Goal: Transaction & Acquisition: Obtain resource

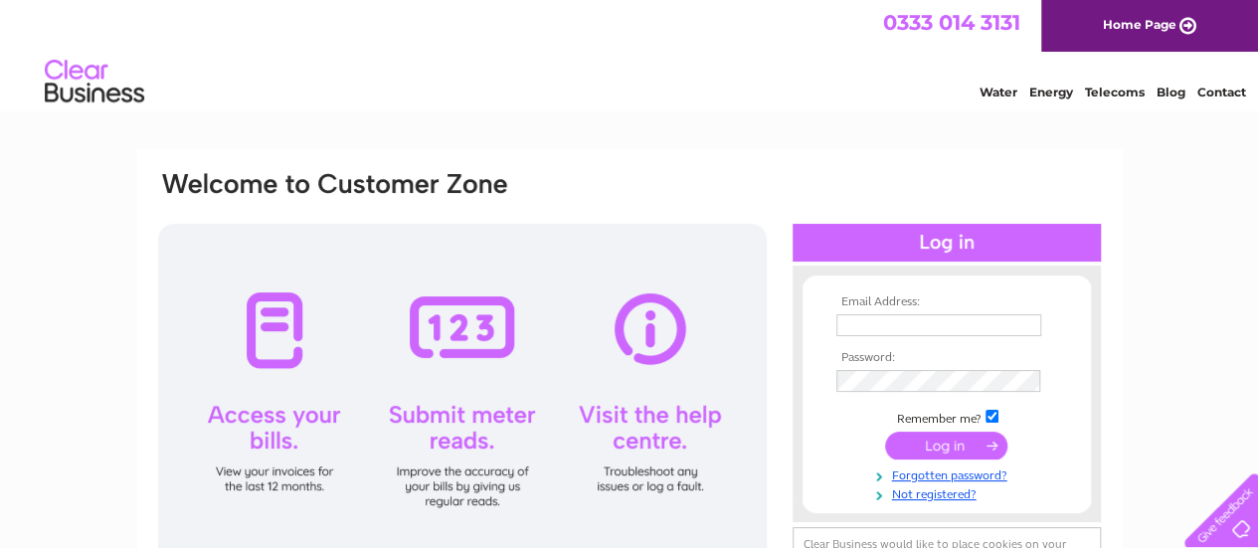
type input "finance@qcgroup.co.uk"
click at [980, 326] on input "finance@qcgroup.co.uk" at bounding box center [938, 325] width 205 height 22
click at [954, 435] on input "submit" at bounding box center [946, 445] width 122 height 28
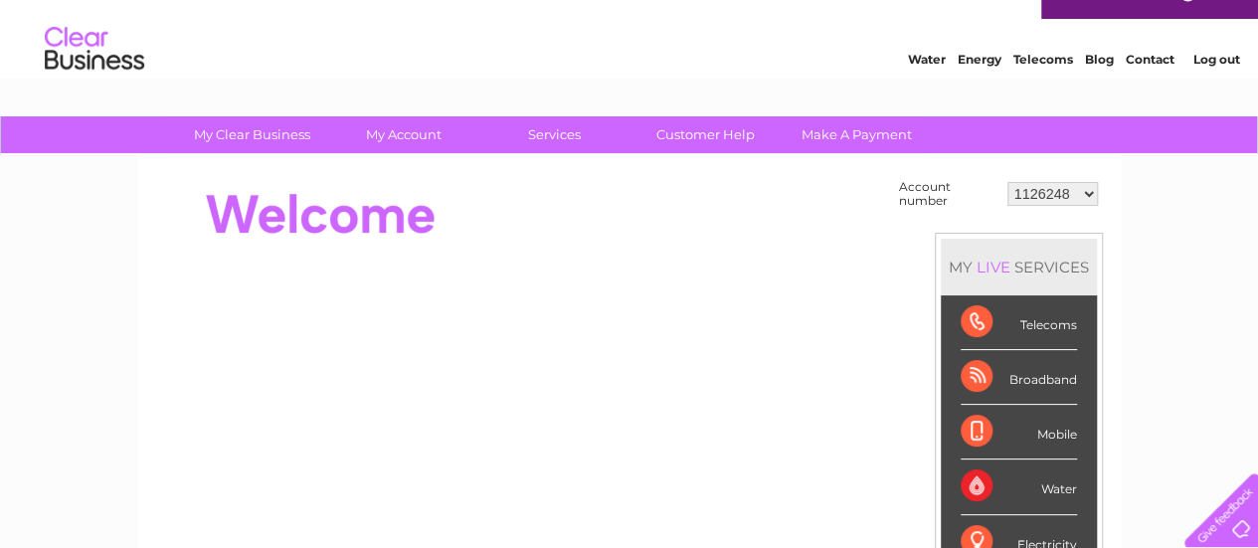
scroll to position [34, 0]
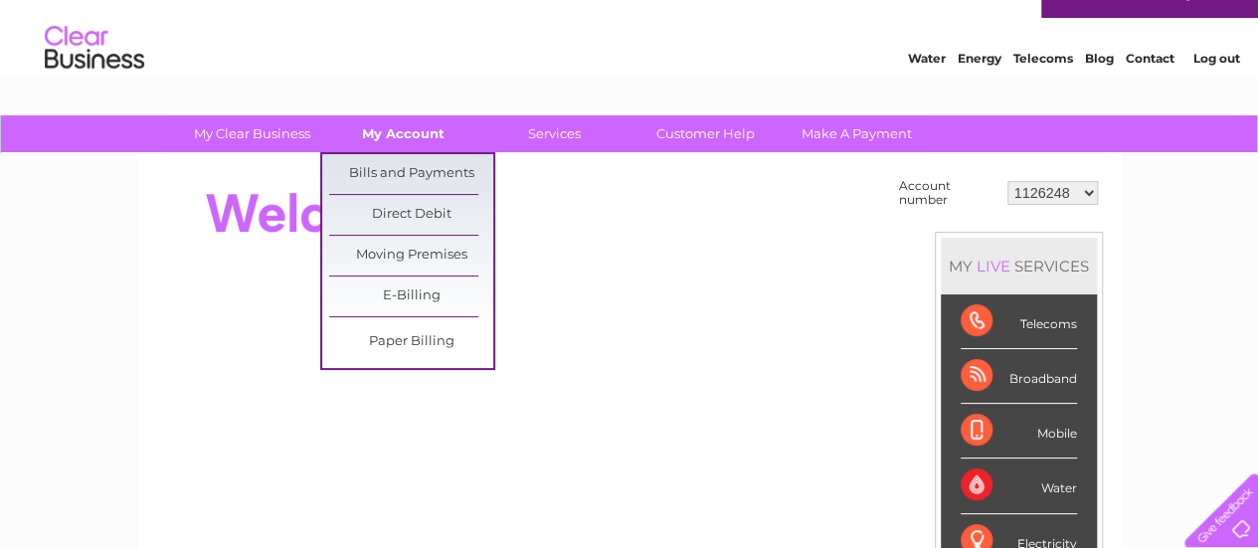
click at [400, 129] on link "My Account" at bounding box center [403, 133] width 164 height 37
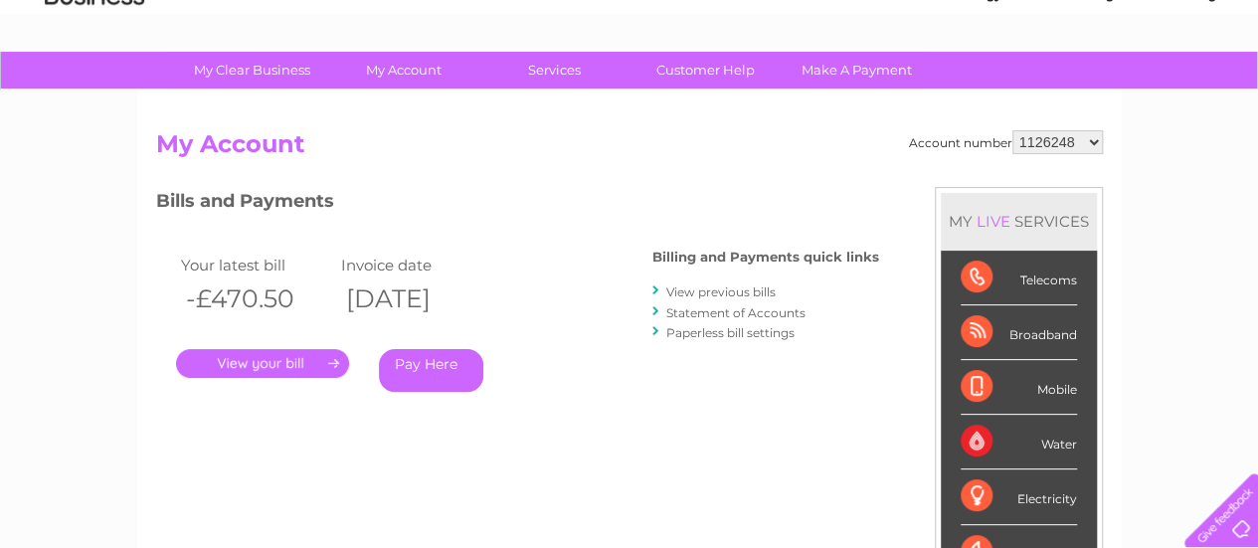
scroll to position [98, 0]
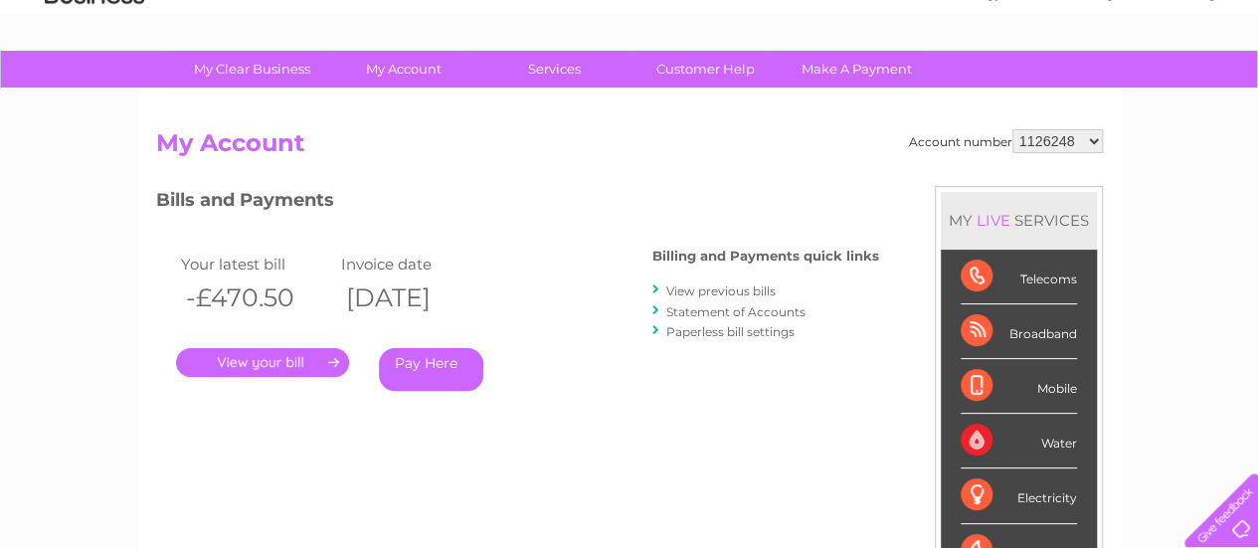
click at [1072, 140] on select "1126248 30293653 30319204" at bounding box center [1057, 141] width 90 height 24
select select "30319204"
click at [1012, 129] on select "1126248 30293653 30319204" at bounding box center [1057, 141] width 90 height 24
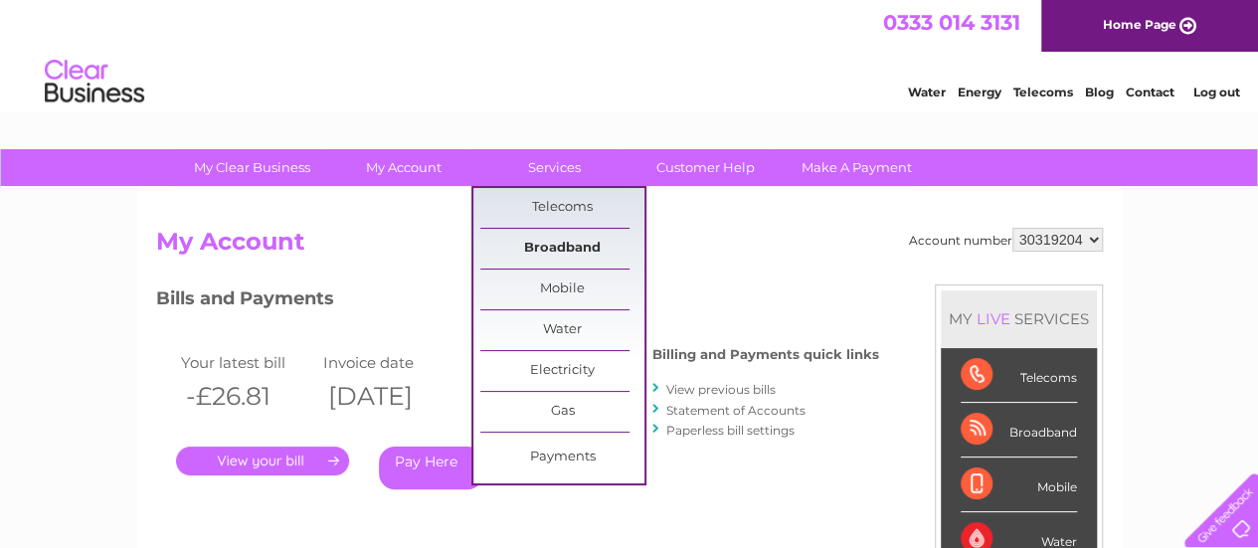
scroll to position [114, 0]
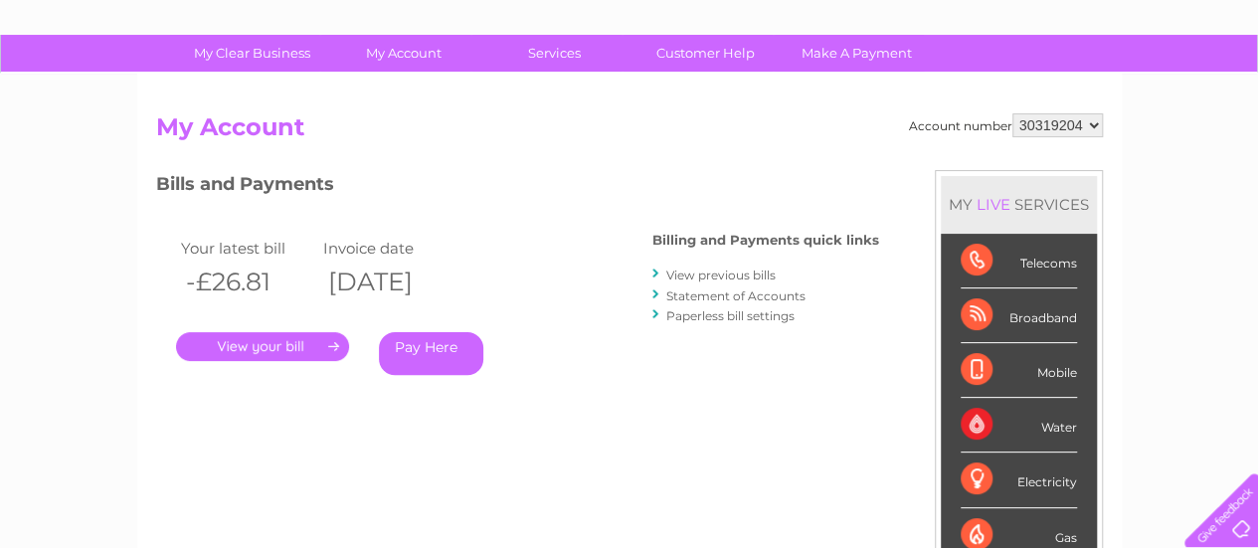
click at [282, 350] on link "." at bounding box center [262, 346] width 173 height 29
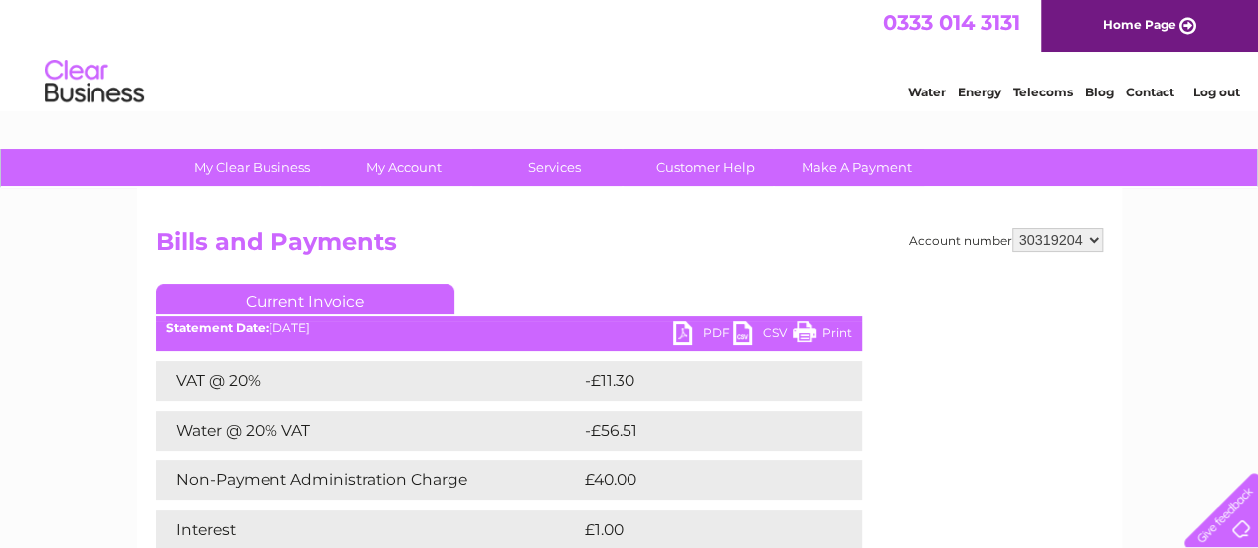
scroll to position [137, 0]
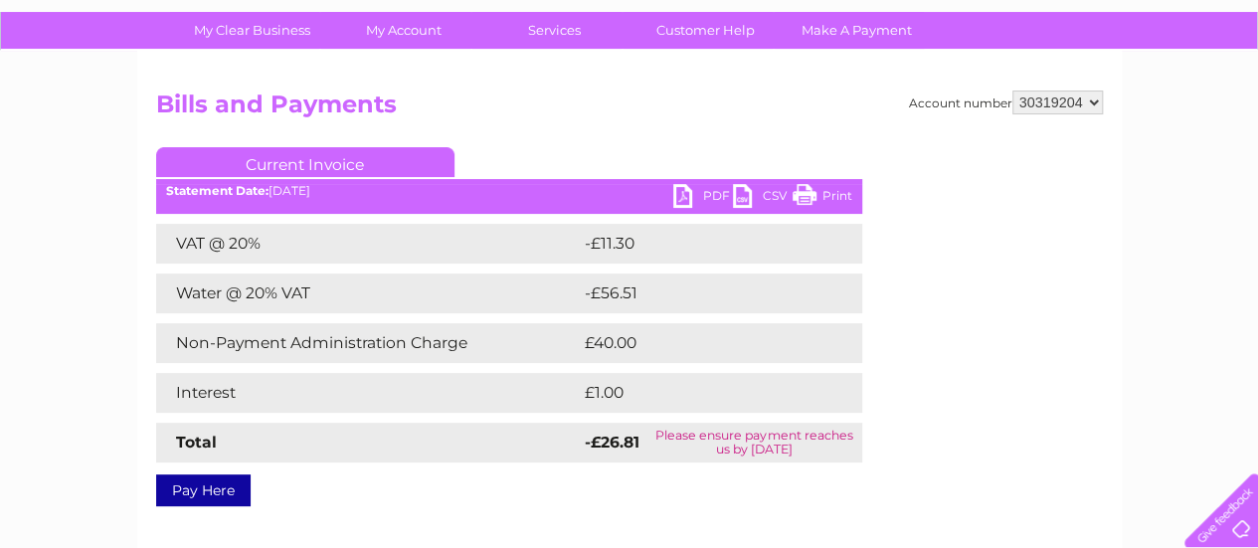
click at [693, 198] on link "PDF" at bounding box center [703, 198] width 60 height 29
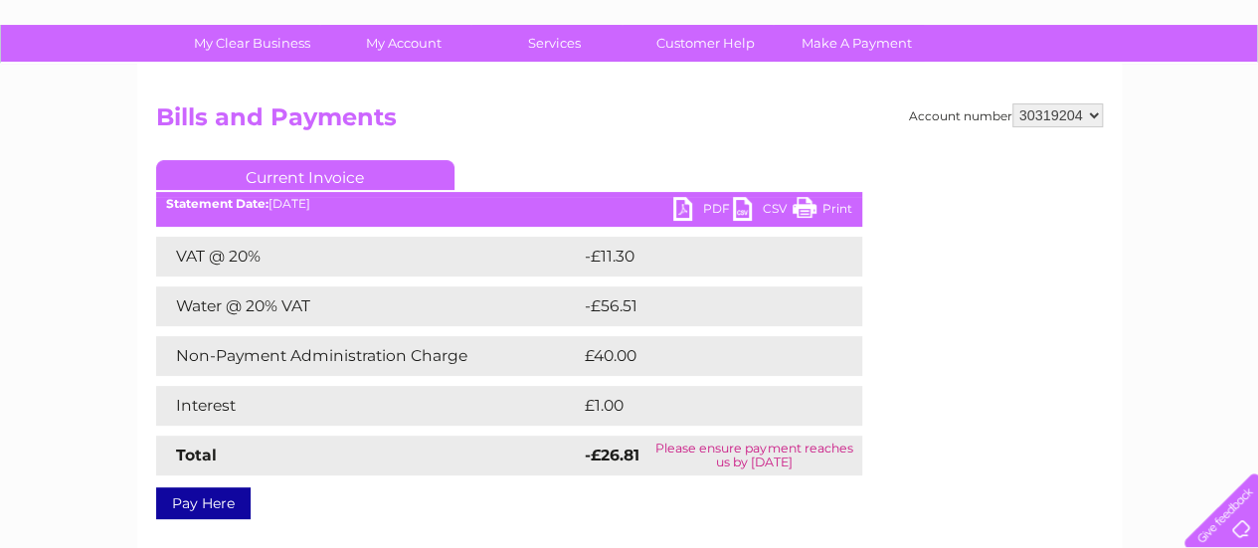
scroll to position [127, 0]
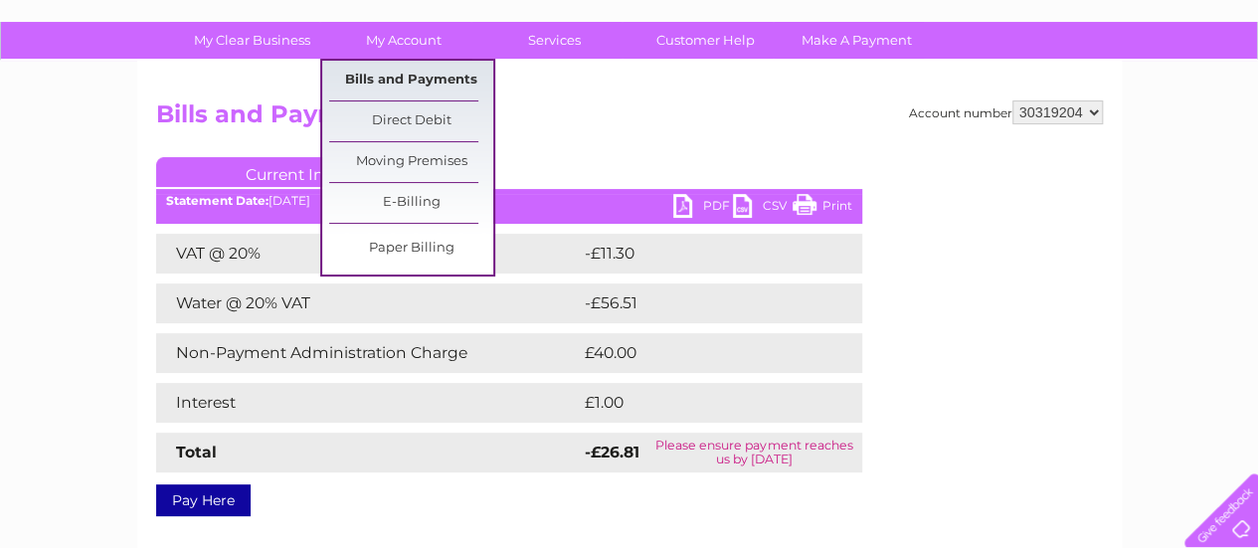
click at [418, 77] on link "Bills and Payments" at bounding box center [411, 81] width 164 height 40
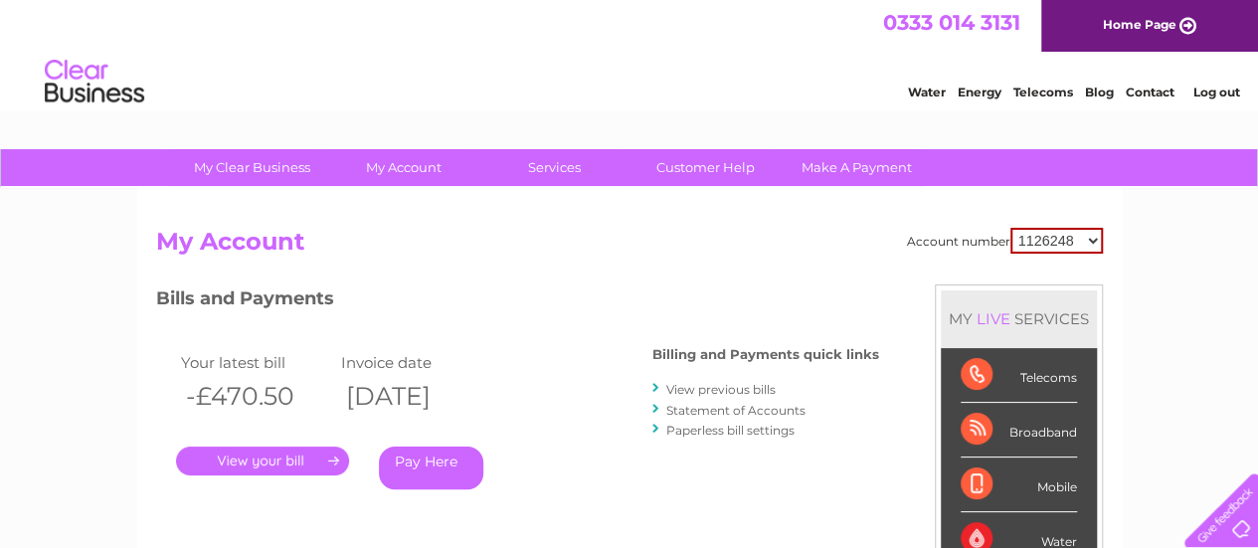
click at [1054, 244] on select "1126248 30293653 30319204" at bounding box center [1056, 241] width 92 height 26
select select "30319204"
click at [1010, 228] on select "1126248 30293653 30319204" at bounding box center [1056, 241] width 92 height 26
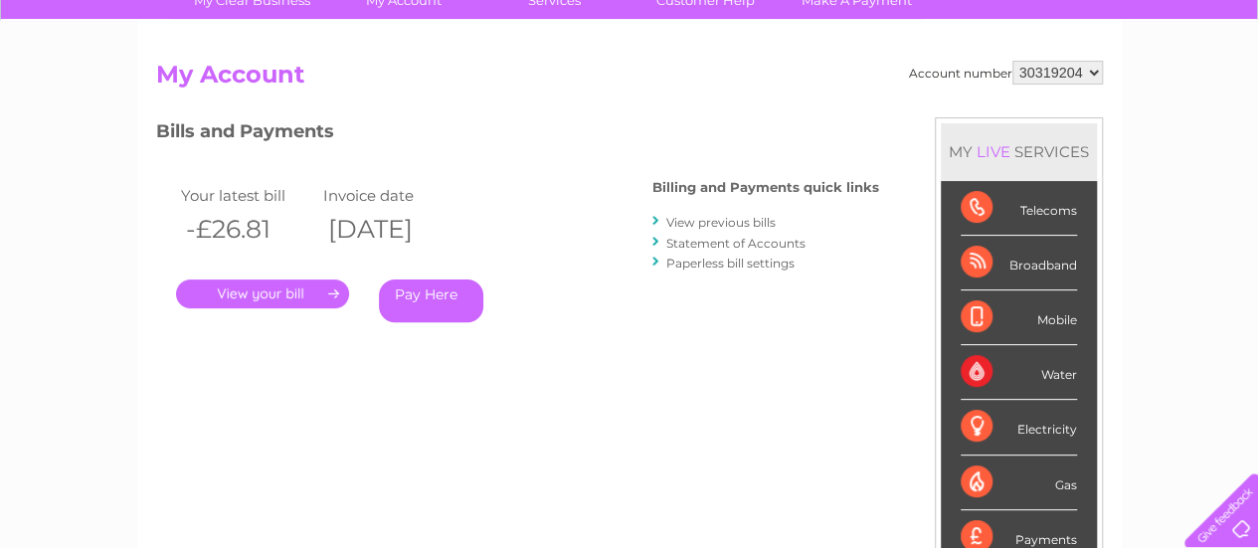
scroll to position [165, 0]
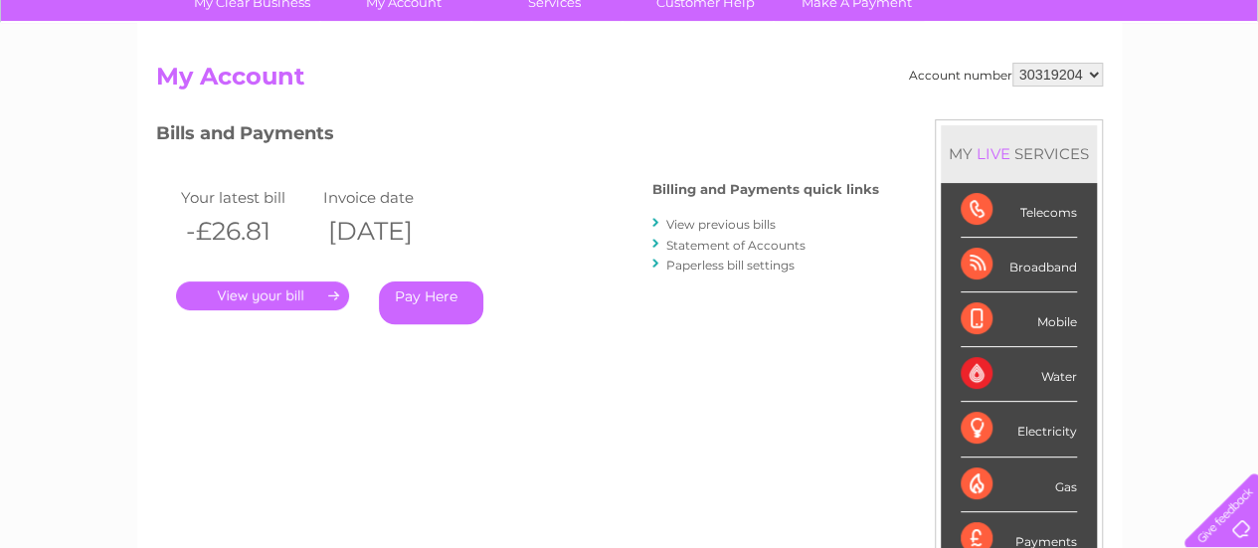
click at [741, 242] on link "Statement of Accounts" at bounding box center [735, 245] width 139 height 15
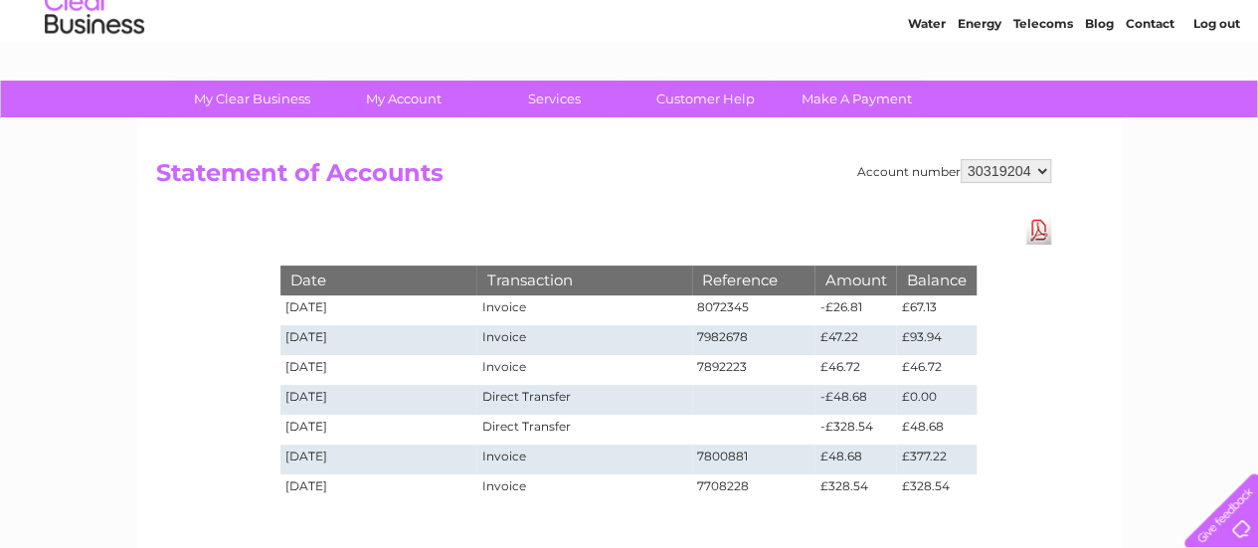
scroll to position [103, 0]
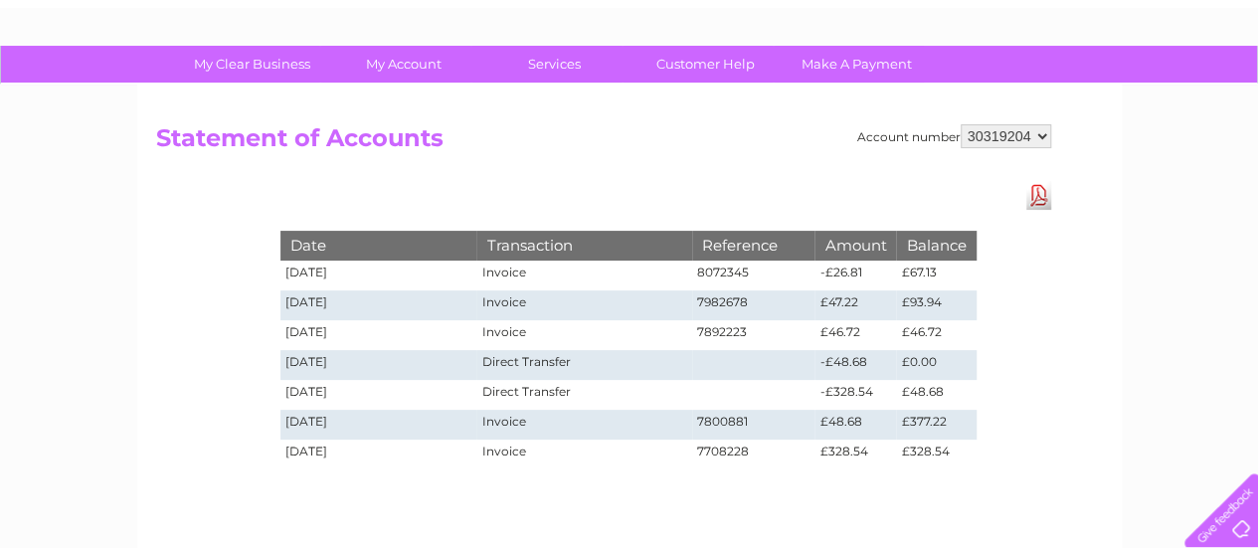
click at [728, 298] on td "7982678" at bounding box center [753, 305] width 123 height 30
click at [780, 307] on td "7982678" at bounding box center [753, 305] width 123 height 30
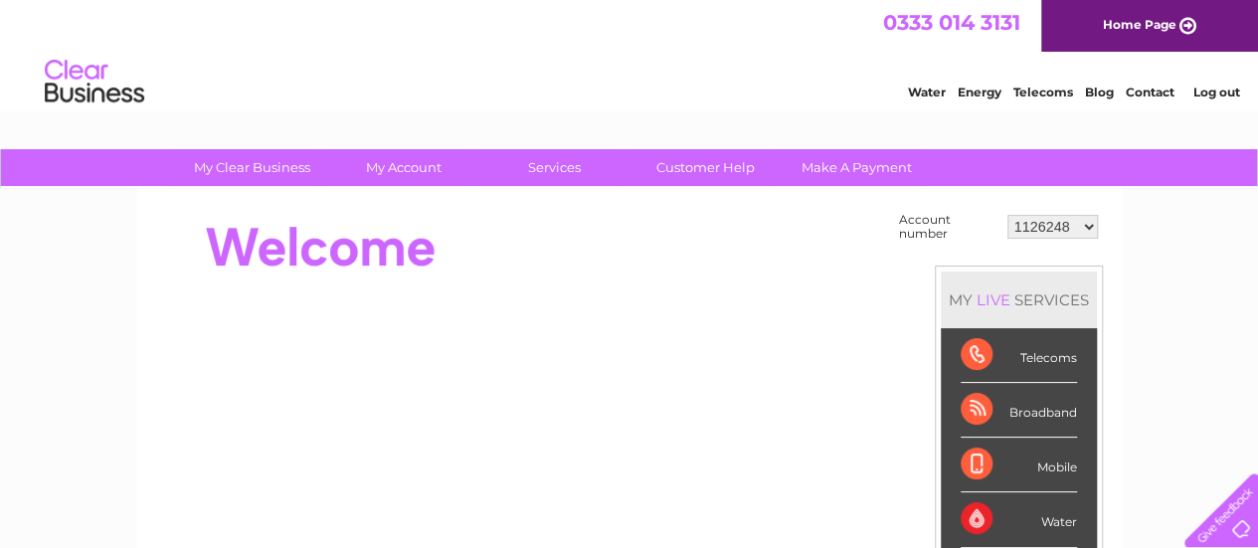
click at [1052, 228] on select "1126248 30293653 30319204" at bounding box center [1052, 227] width 90 height 24
select select "30319204"
click at [1007, 215] on select "1126248 30293653 30319204" at bounding box center [1052, 227] width 90 height 24
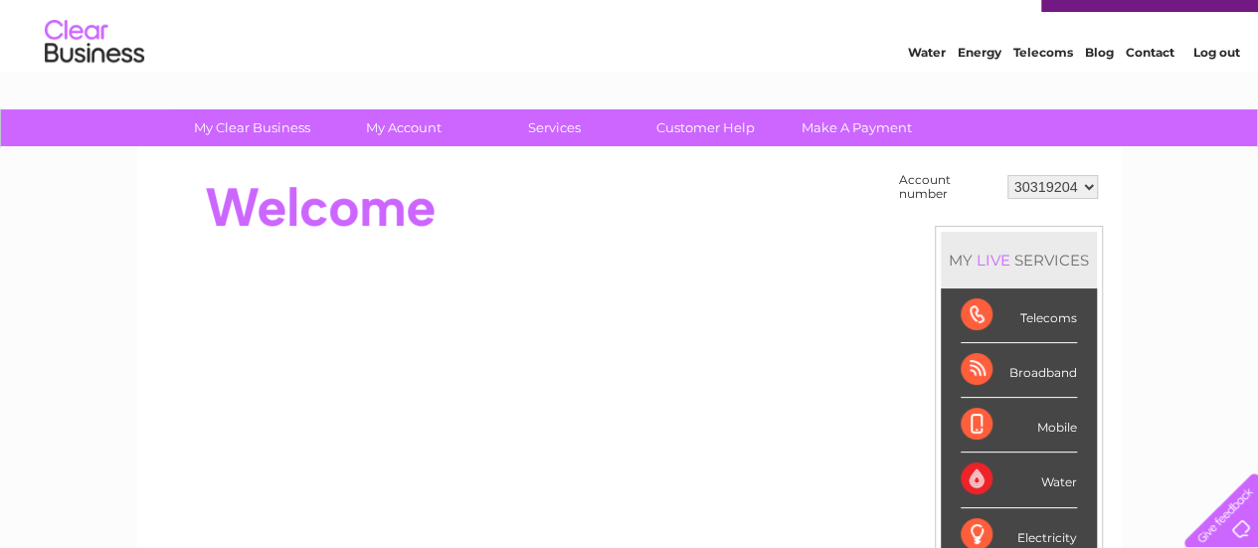
scroll to position [25, 0]
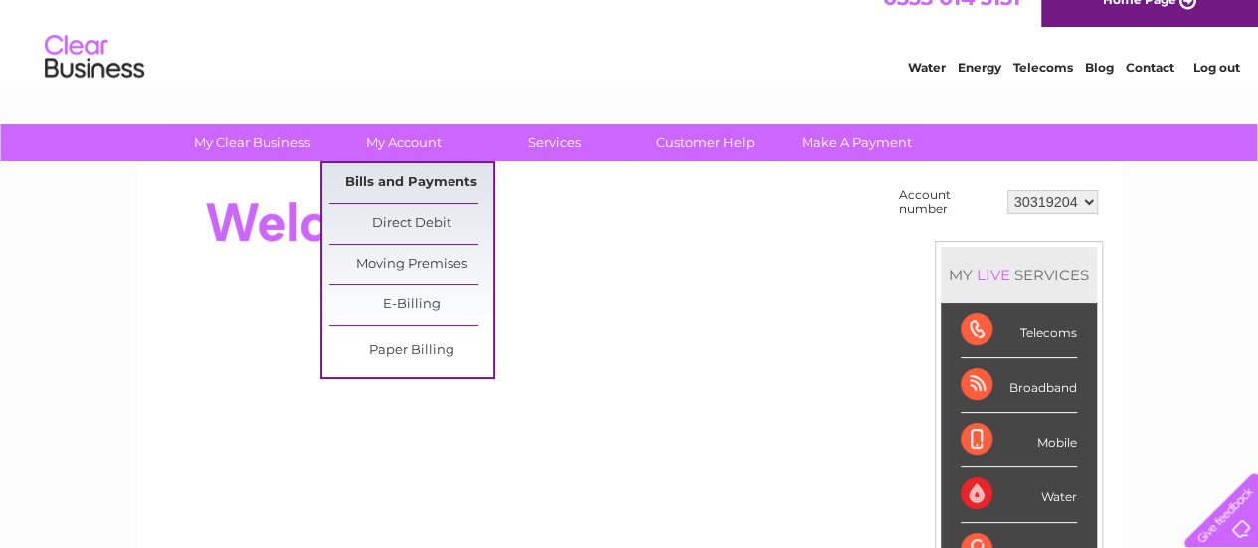
click at [428, 184] on link "Bills and Payments" at bounding box center [411, 183] width 164 height 40
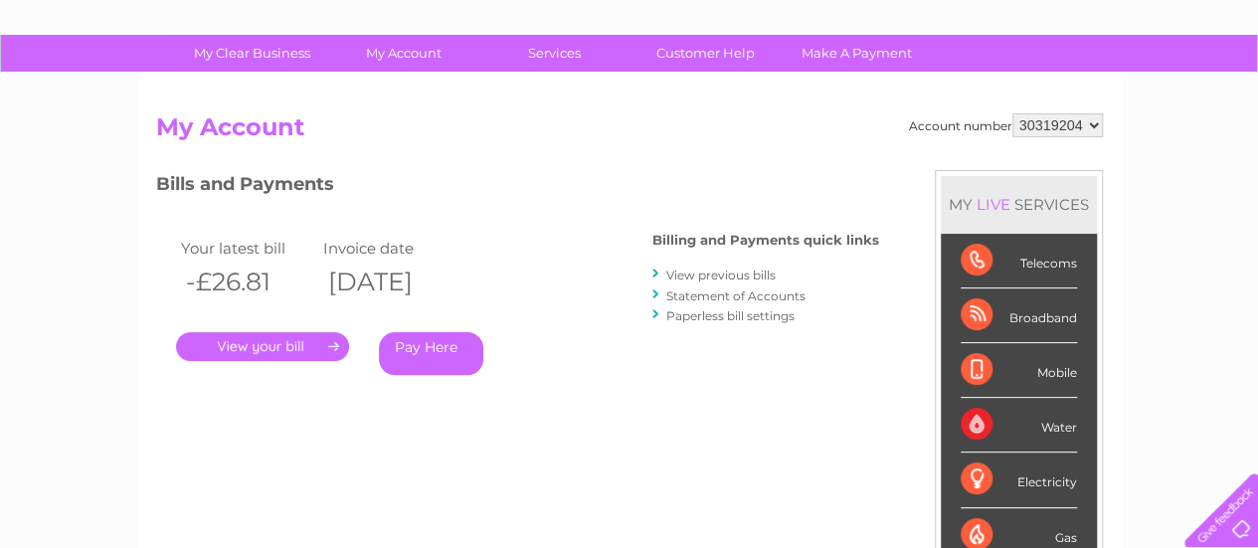
scroll to position [134, 0]
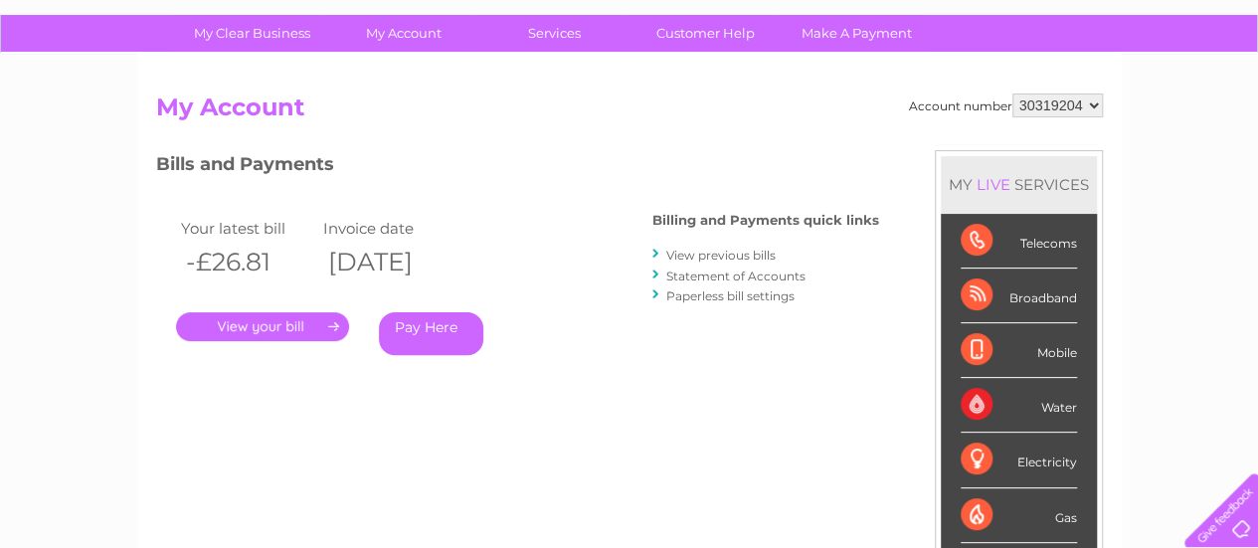
click at [743, 253] on link "View previous bills" at bounding box center [720, 255] width 109 height 15
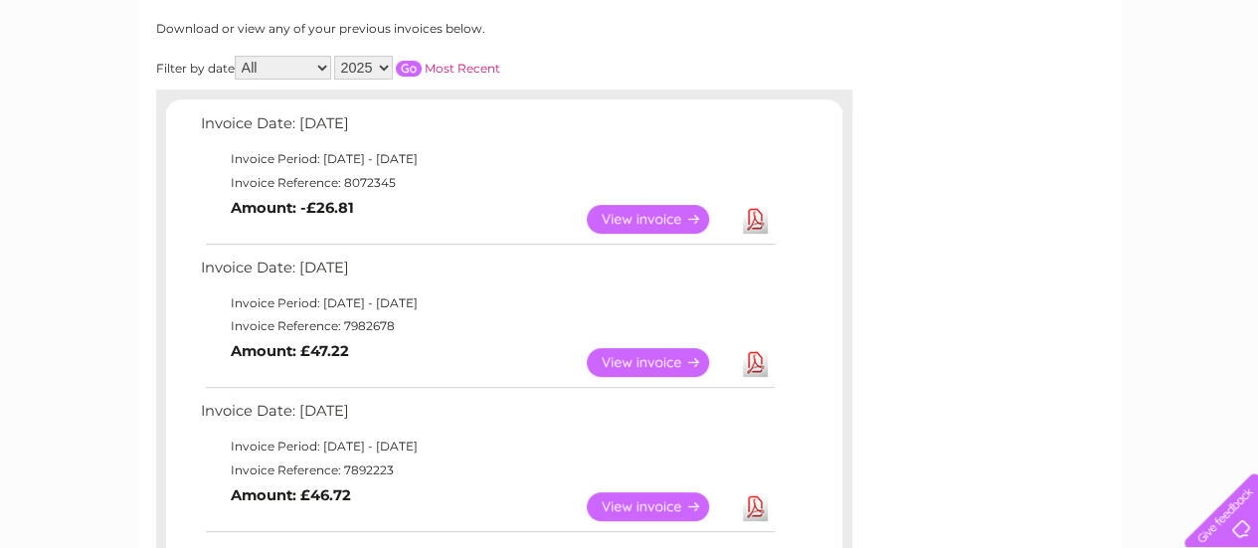
scroll to position [272, 0]
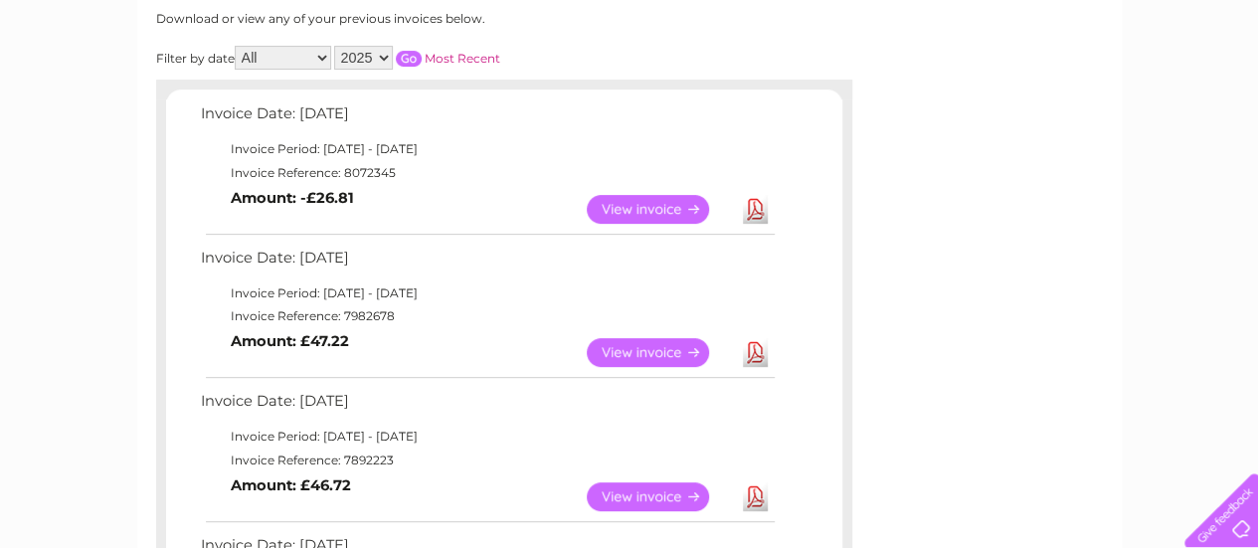
click at [656, 343] on link "View" at bounding box center [660, 352] width 146 height 29
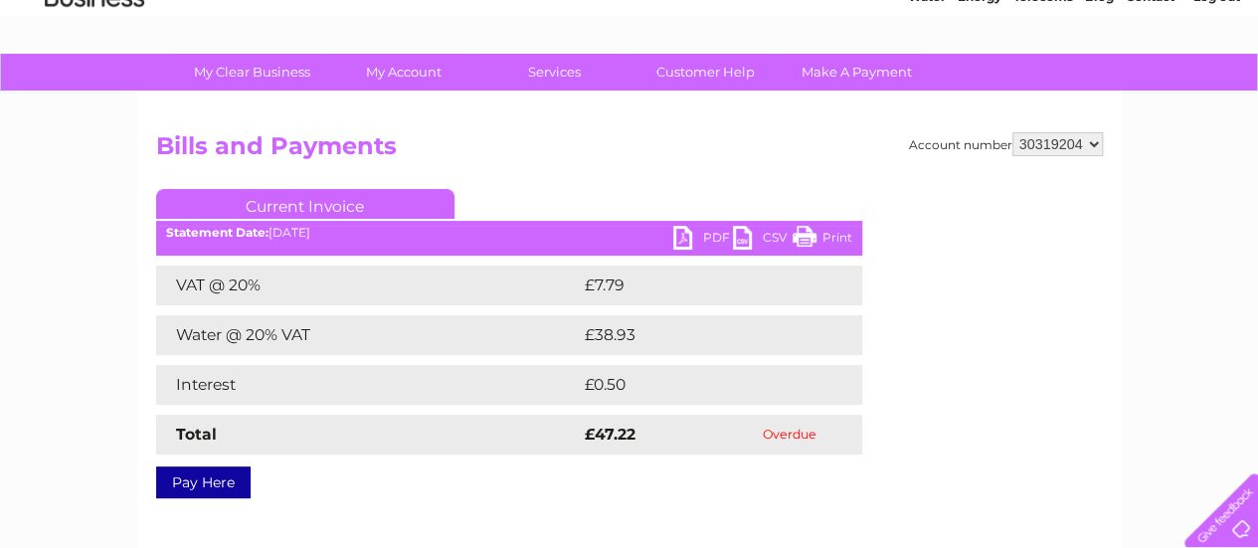
click at [685, 230] on link "PDF" at bounding box center [703, 240] width 60 height 29
